Goal: Task Accomplishment & Management: Use online tool/utility

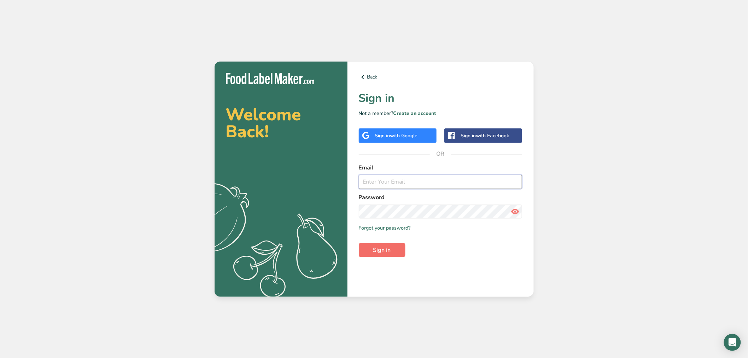
type input "[EMAIL_ADDRESS][DOMAIN_NAME]"
click at [391, 246] on span "Sign in" at bounding box center [382, 250] width 18 height 8
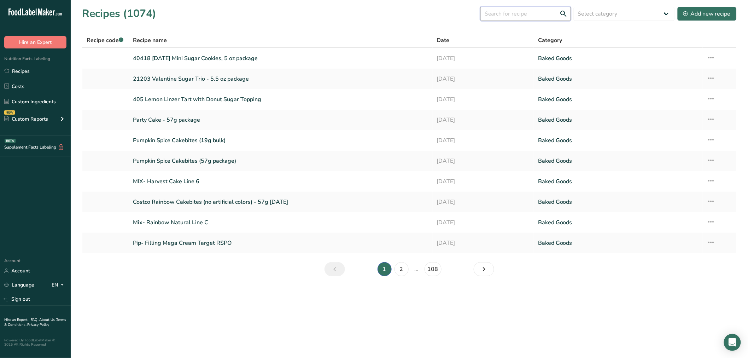
click at [507, 16] on input "text" at bounding box center [525, 14] width 90 height 14
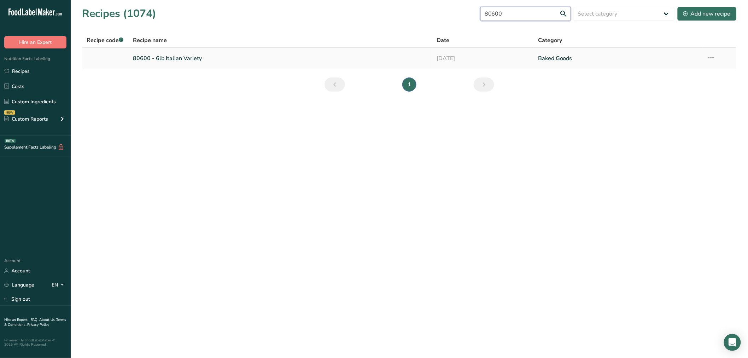
type input "80600"
click at [144, 57] on link "80600 - 6lb Italian Variety" at bounding box center [281, 58] width 296 height 15
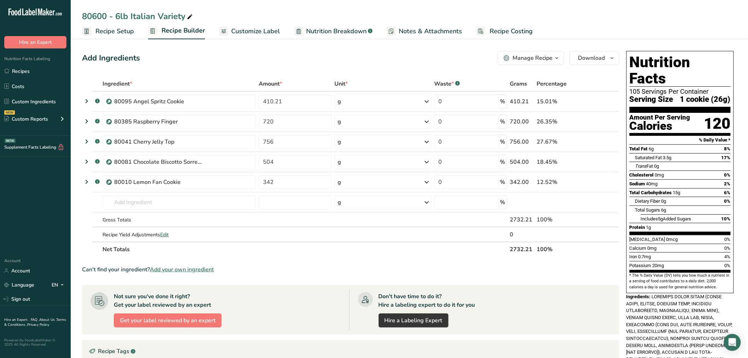
click at [250, 28] on span "Customize Label" at bounding box center [255, 32] width 49 height 10
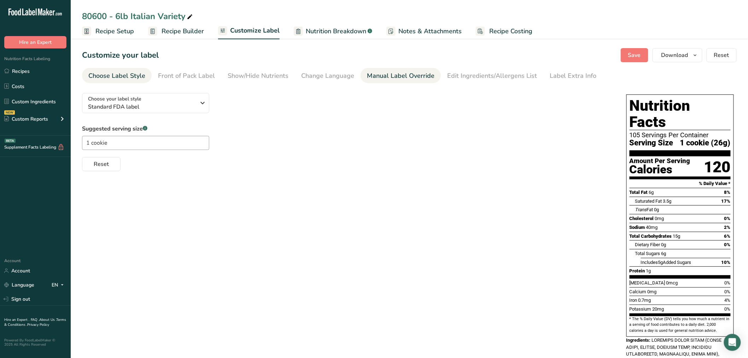
click at [409, 78] on div "Manual Label Override" at bounding box center [401, 76] width 68 height 10
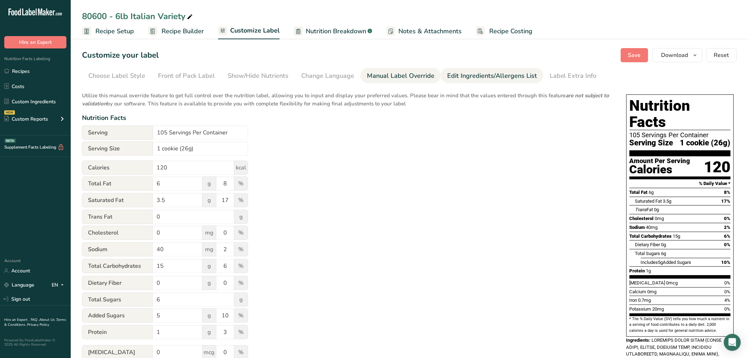
click at [481, 68] on link "Edit Ingredients/Allergens List" at bounding box center [492, 76] width 90 height 16
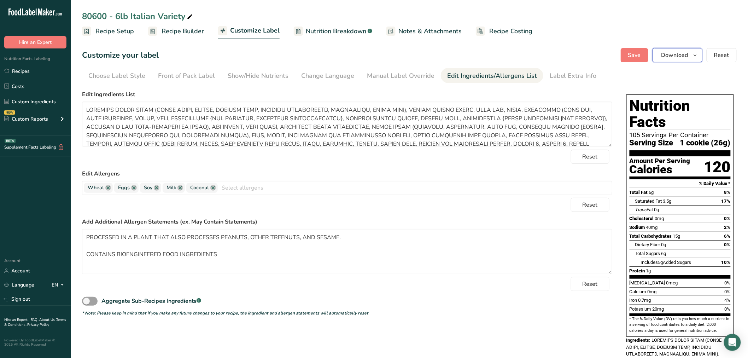
click at [673, 54] on span "Download" at bounding box center [674, 55] width 27 height 8
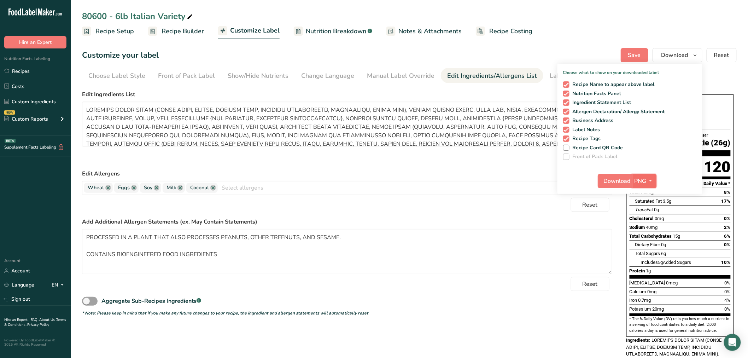
click at [642, 175] on button "PNG" at bounding box center [644, 181] width 24 height 14
drag, startPoint x: 641, startPoint y: 228, endPoint x: 638, endPoint y: 220, distance: 9.3
click at [641, 228] on link "PDF" at bounding box center [645, 230] width 23 height 12
click at [619, 179] on span "Download" at bounding box center [617, 181] width 27 height 8
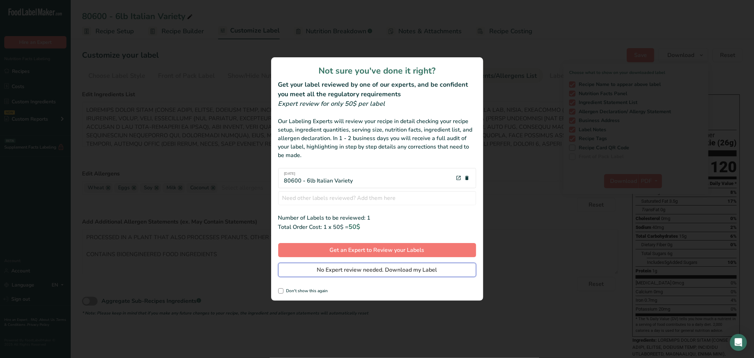
click at [329, 269] on span "No Expert review needed. Download my Label" at bounding box center [377, 269] width 120 height 8
